Goal: Information Seeking & Learning: Learn about a topic

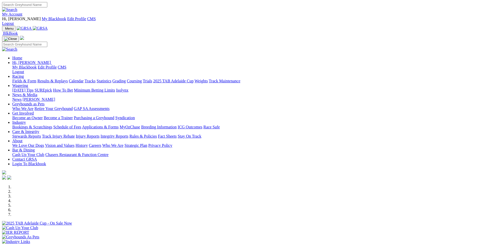
scroll to position [102, 0]
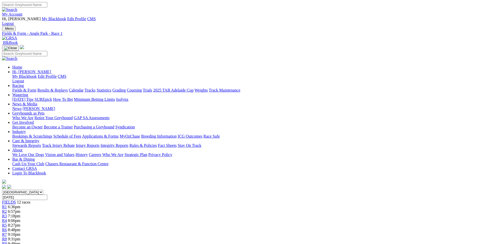
click at [140, 209] on div "R2 6:57pm" at bounding box center [242, 211] width 481 height 5
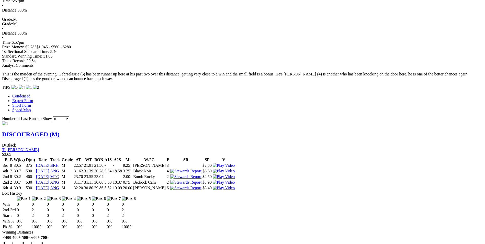
scroll to position [409, 0]
